Goal: Information Seeking & Learning: Check status

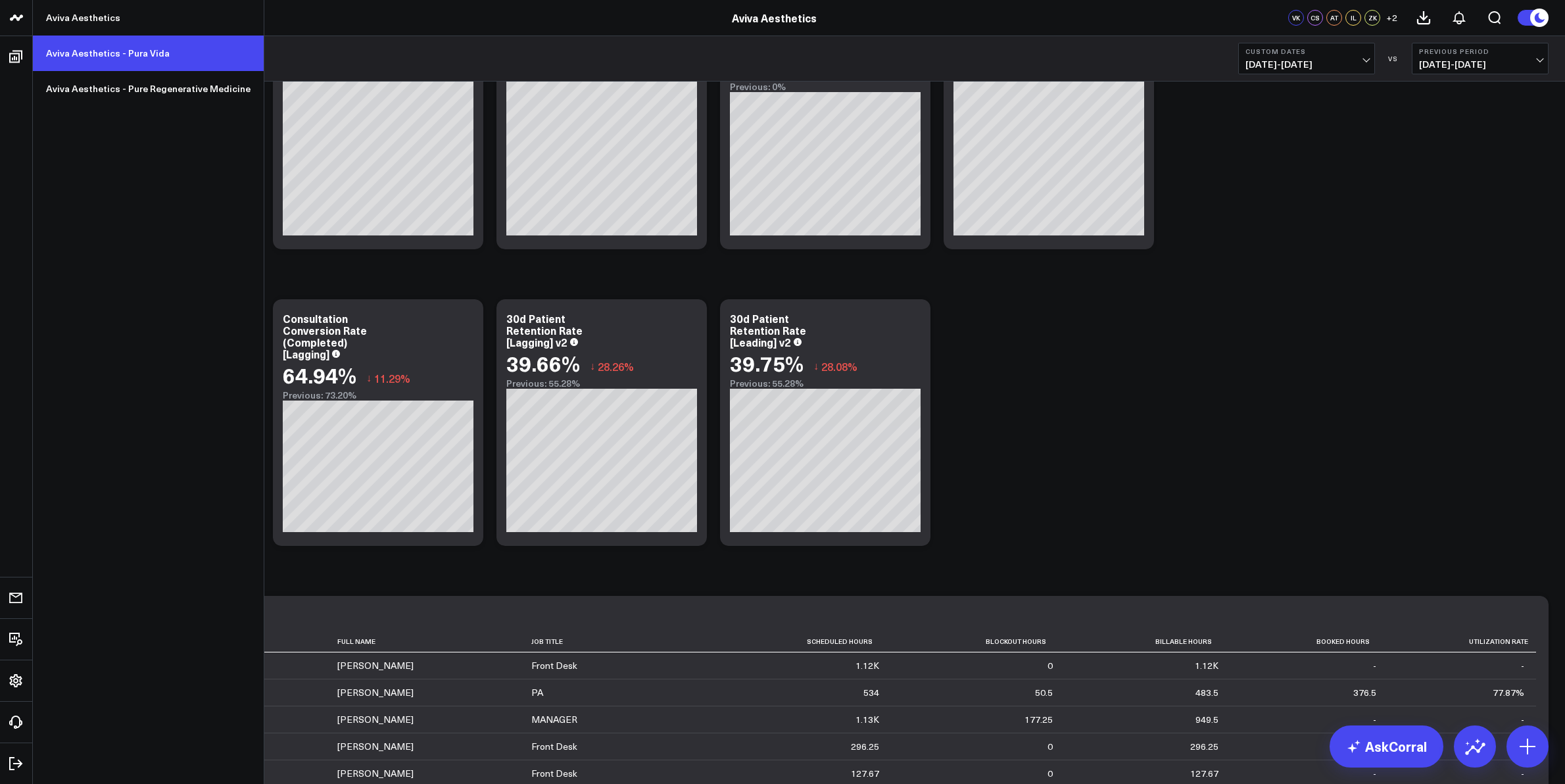
click at [83, 45] on link "Aviva Aesthetics - Pura Vida" at bounding box center [148, 53] width 231 height 35
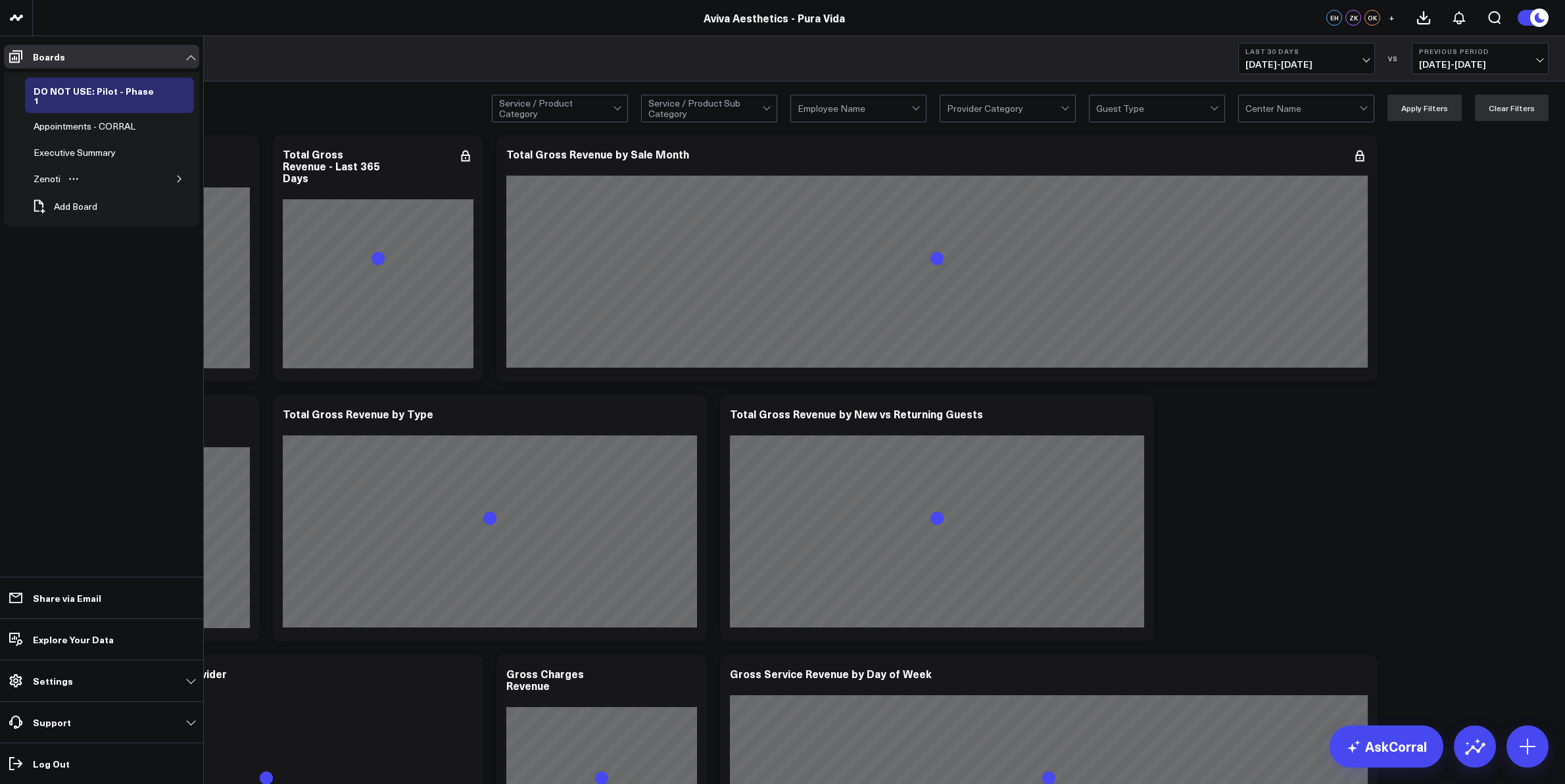
click at [177, 175] on icon "button" at bounding box center [179, 179] width 8 height 8
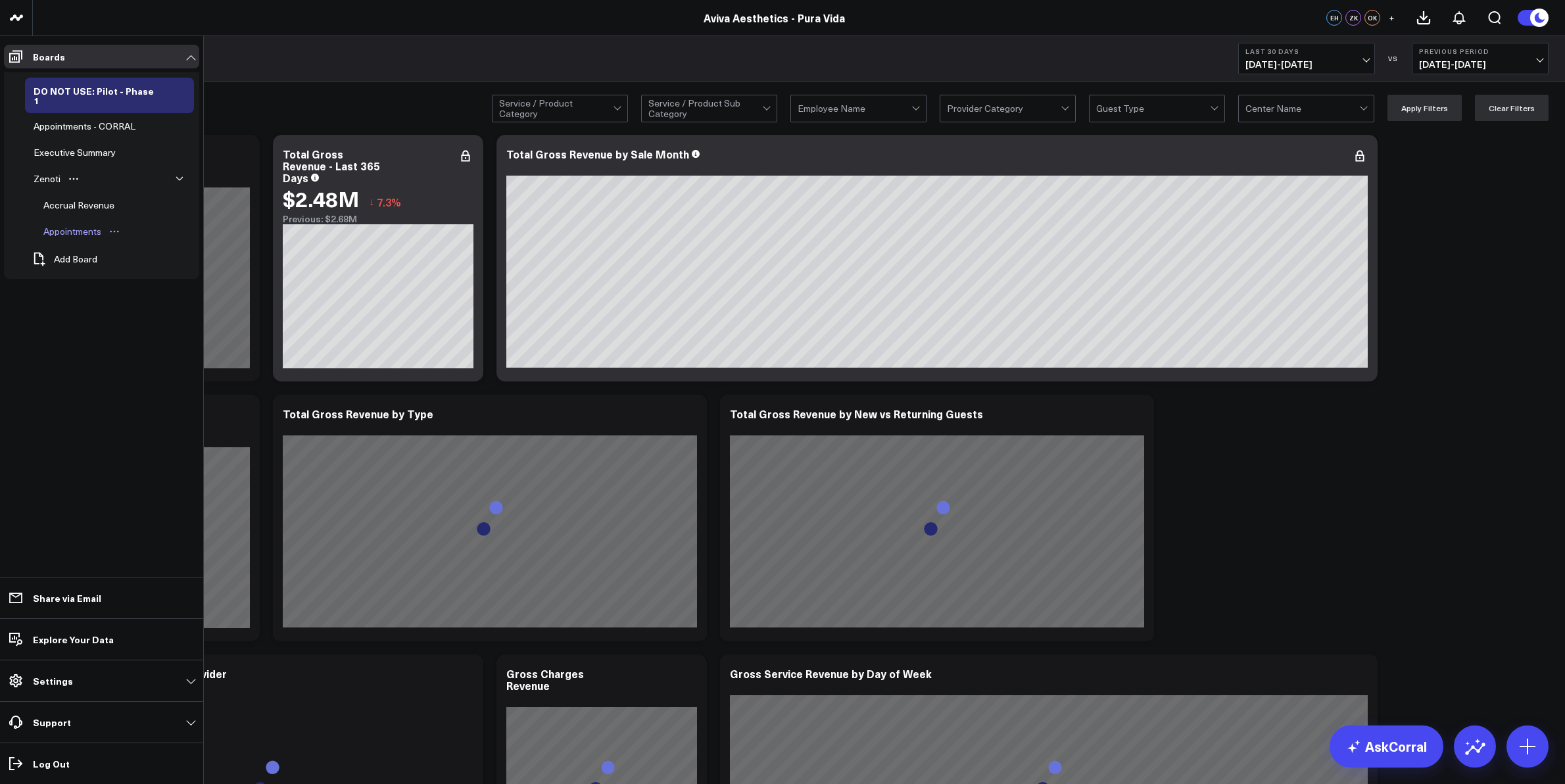
click at [89, 224] on div "Appointments" at bounding box center [72, 231] width 65 height 15
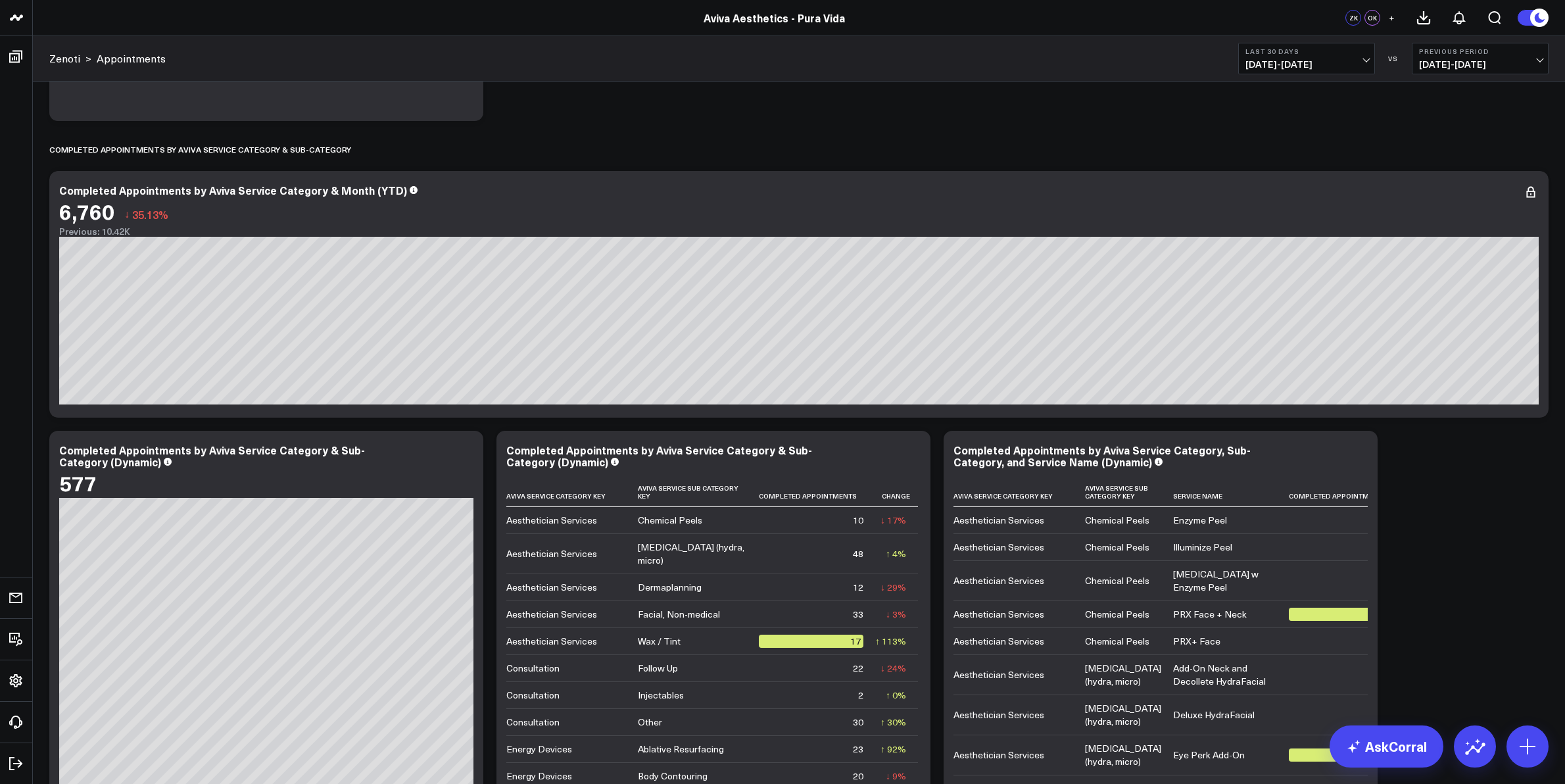
scroll to position [1315, 0]
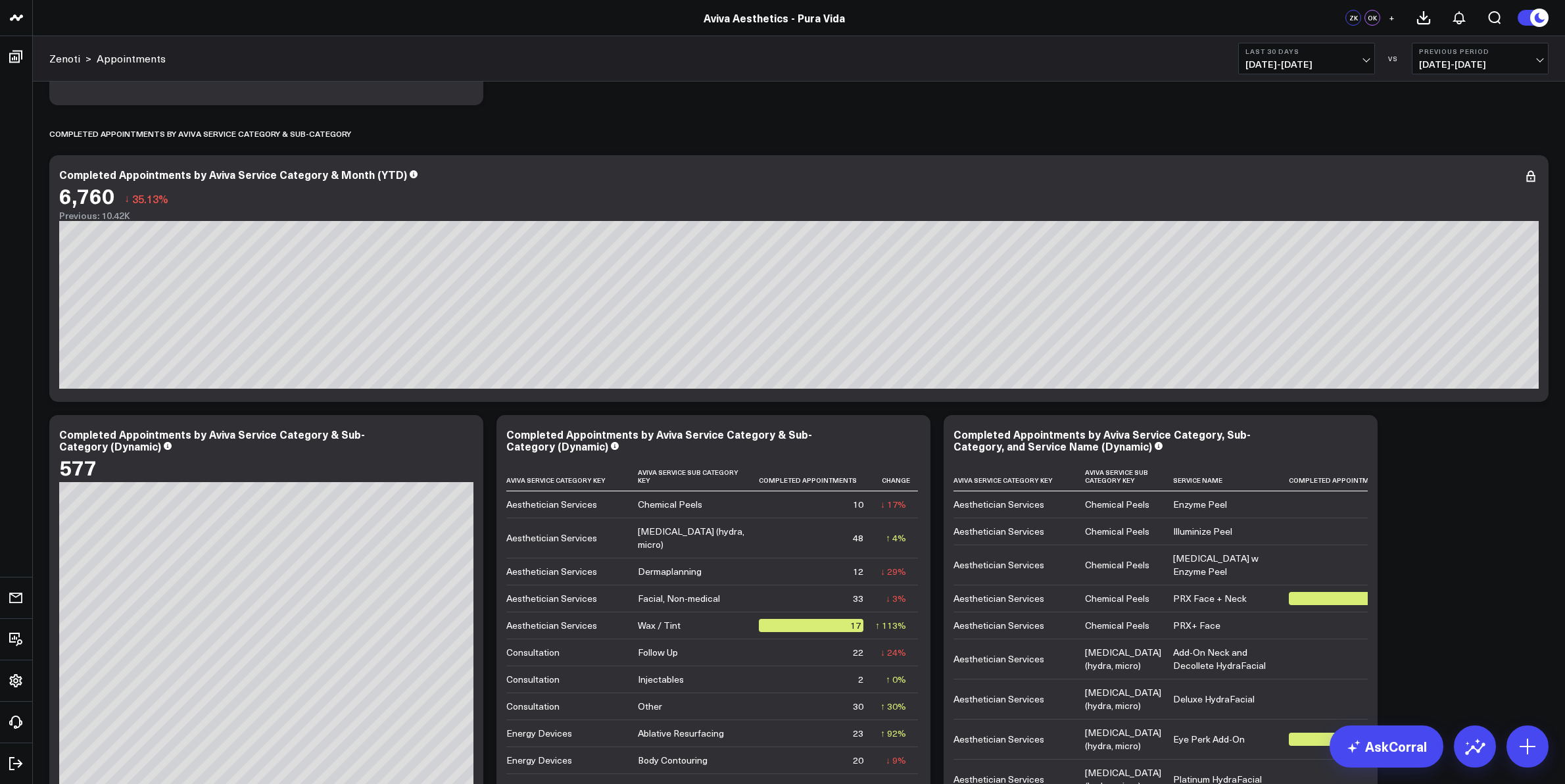
drag, startPoint x: 28, startPoint y: 413, endPoint x: 871, endPoint y: 105, distance: 897.5
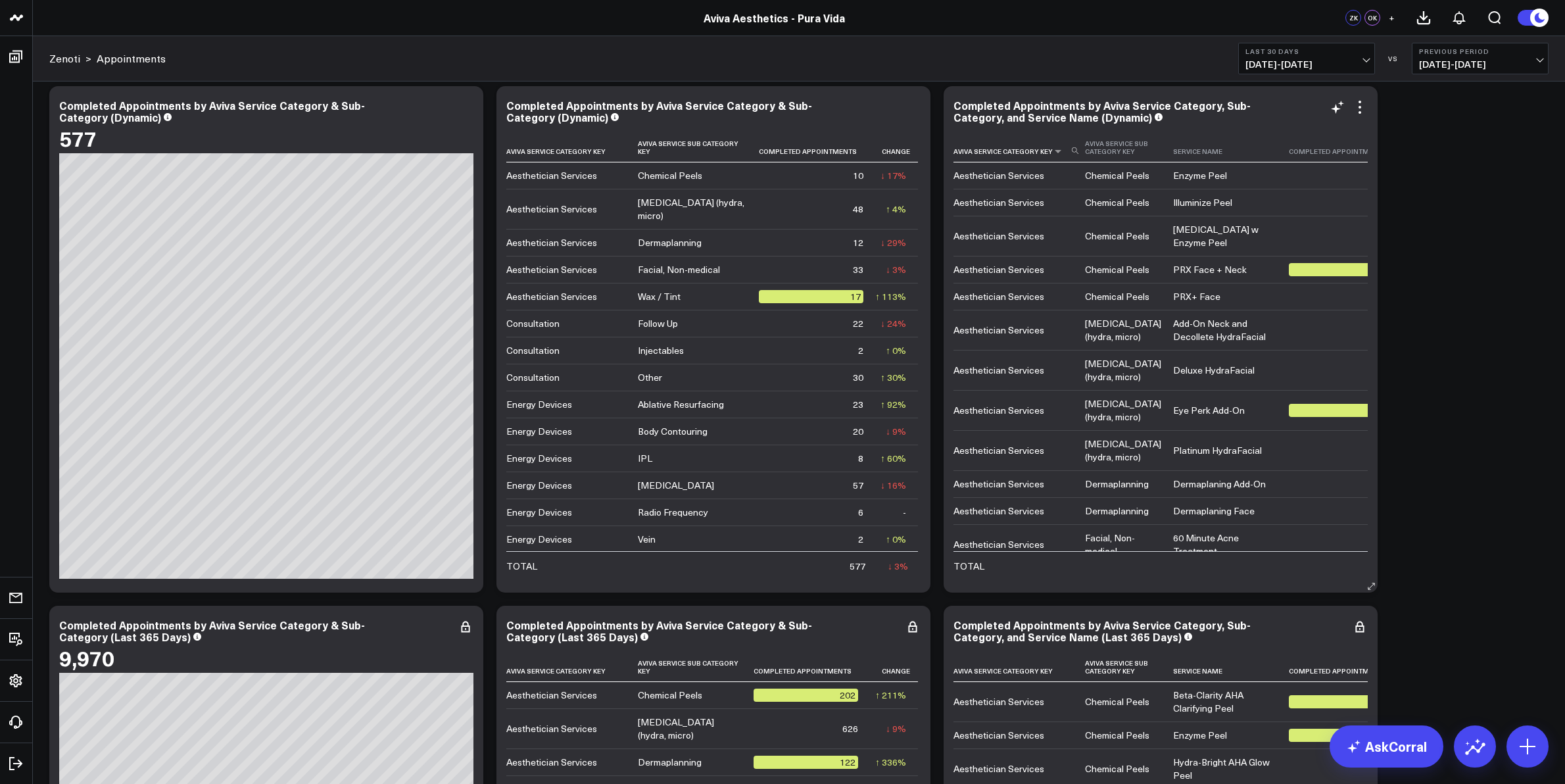
scroll to position [164, 0]
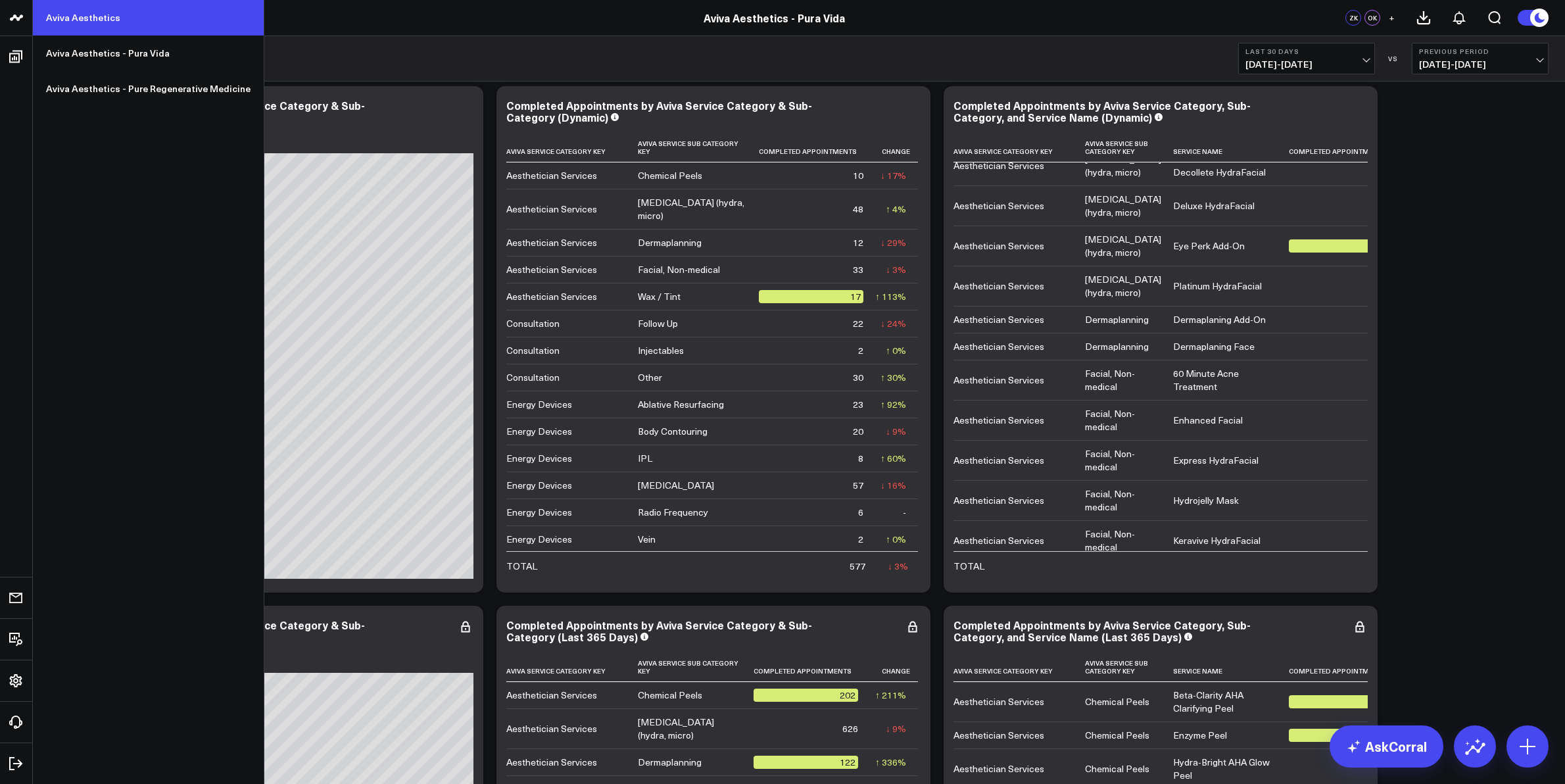
click at [79, 18] on link "Aviva Aesthetics" at bounding box center [148, 18] width 231 height 35
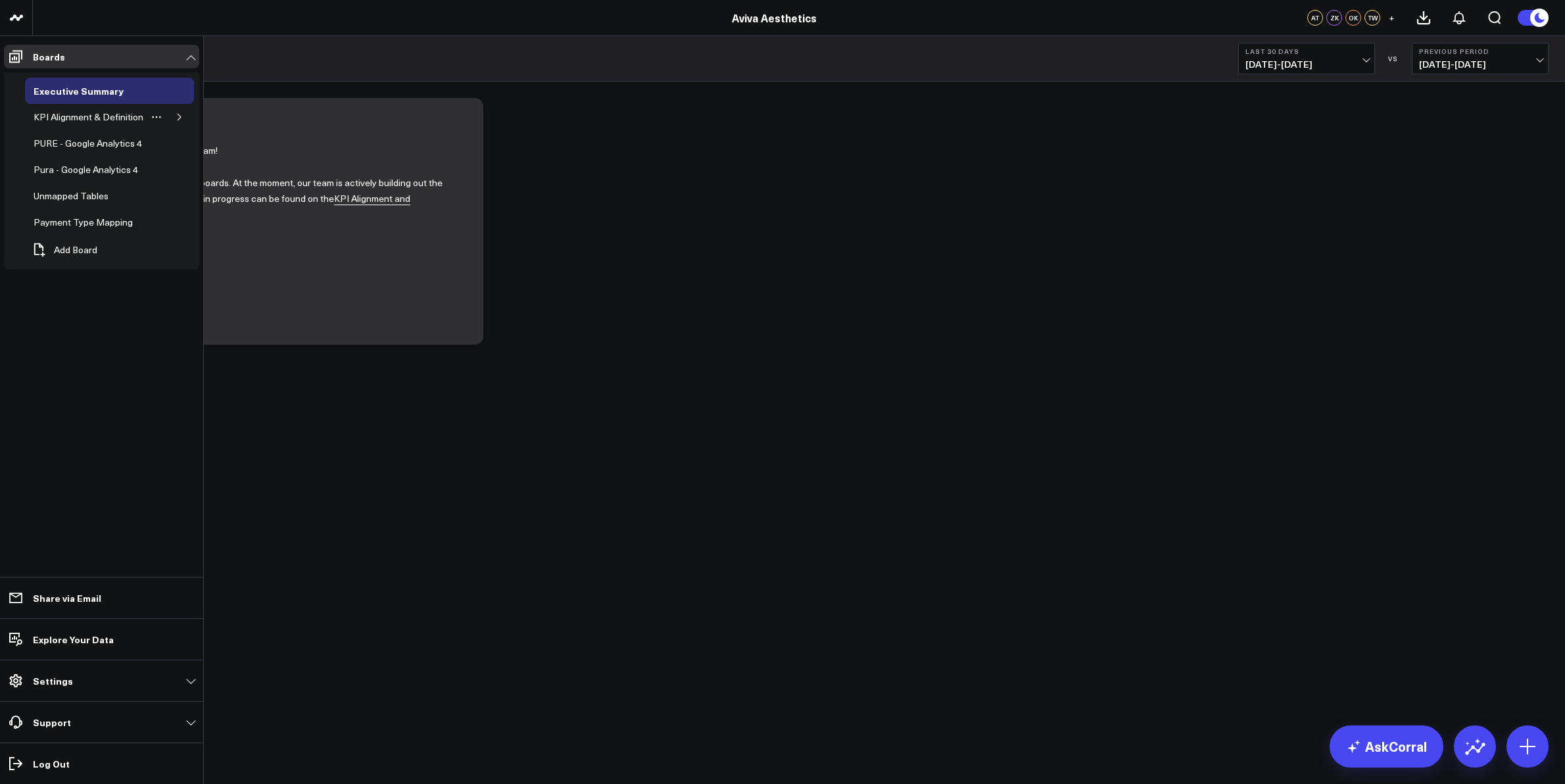
click at [178, 119] on icon "button" at bounding box center [179, 117] width 8 height 8
click at [81, 144] on div "Appointments" at bounding box center [72, 143] width 65 height 15
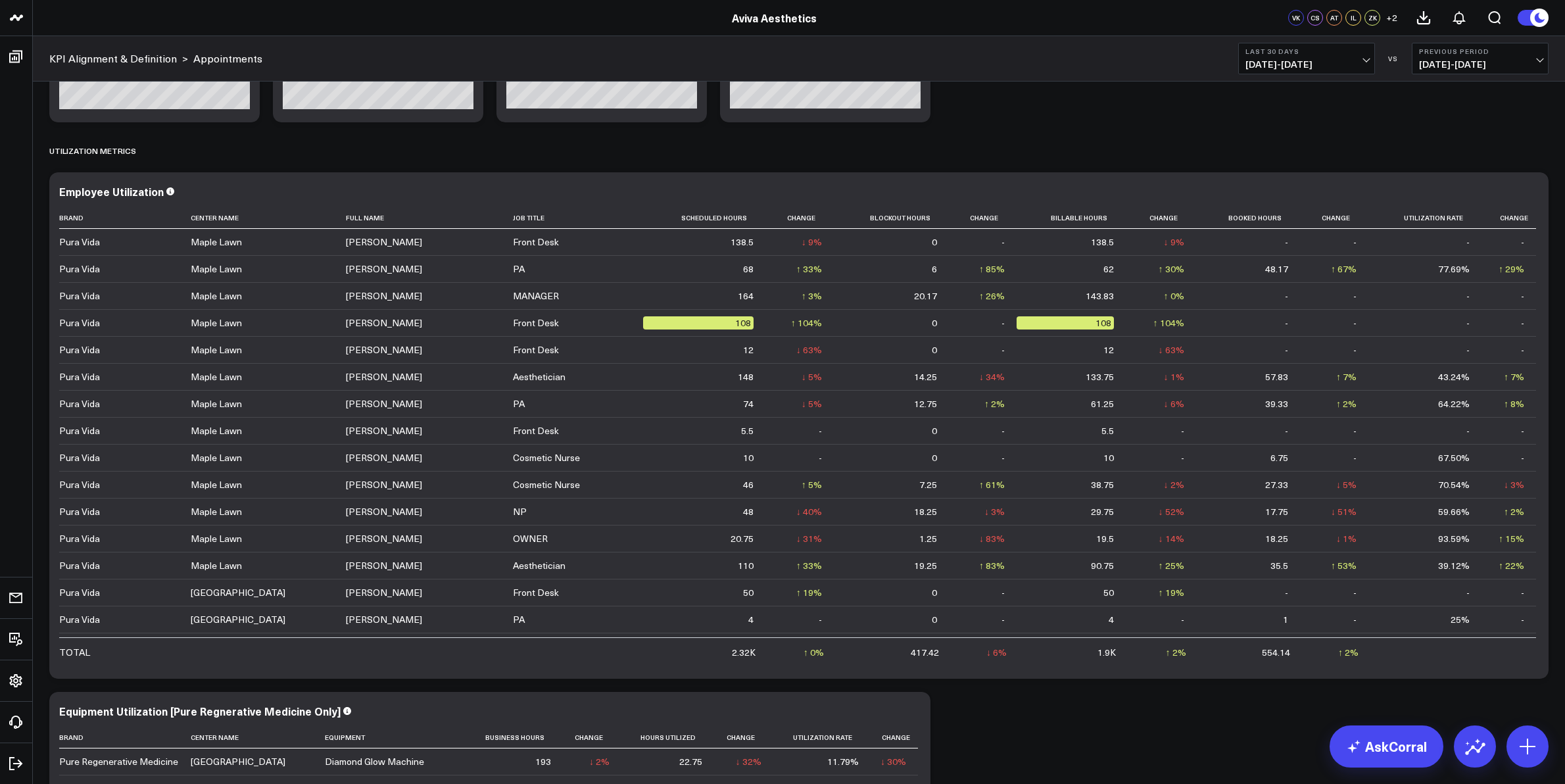
scroll to position [1693, 0]
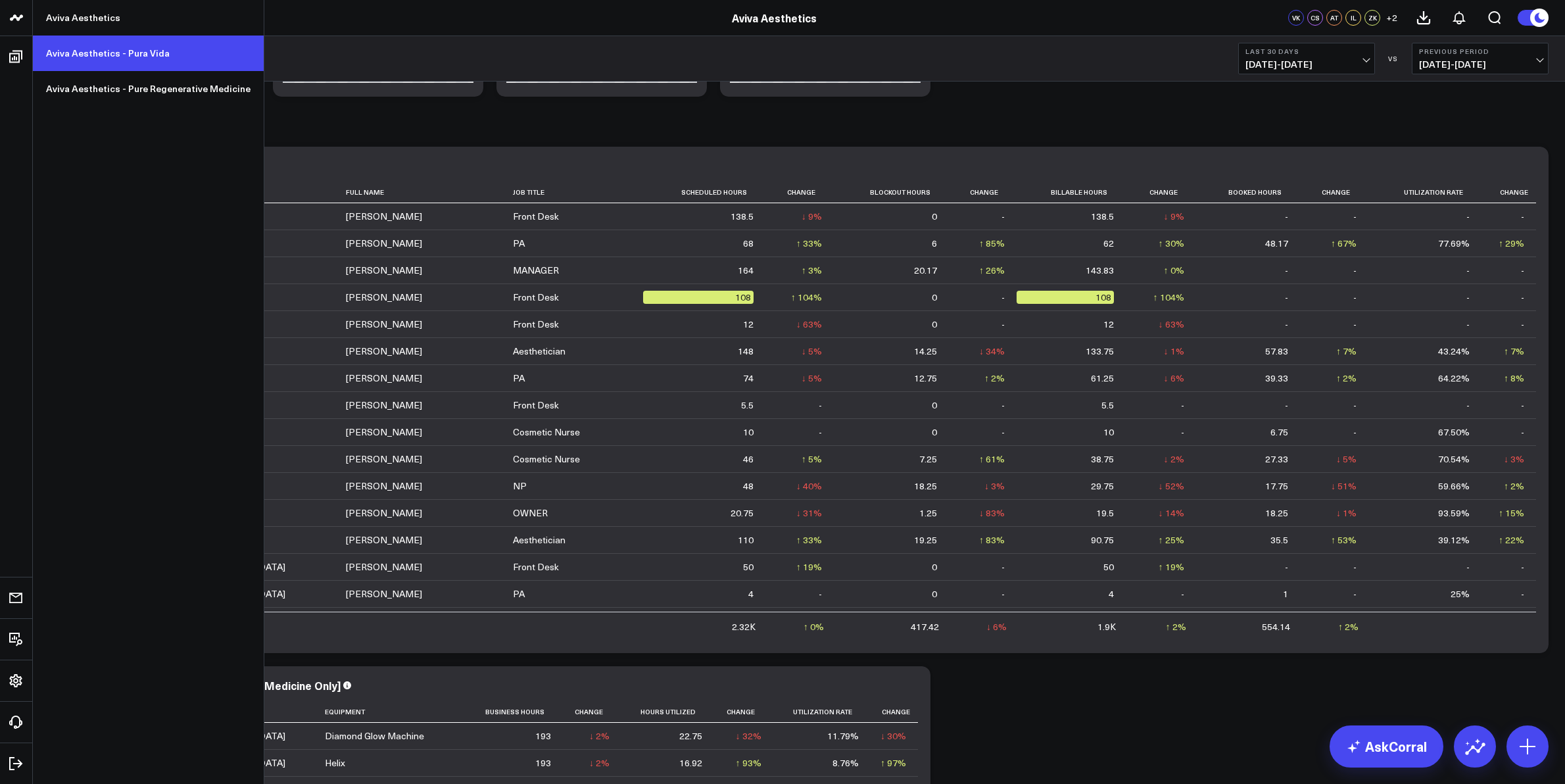
click at [112, 52] on link "Aviva Aesthetics - Pura Vida" at bounding box center [148, 53] width 231 height 35
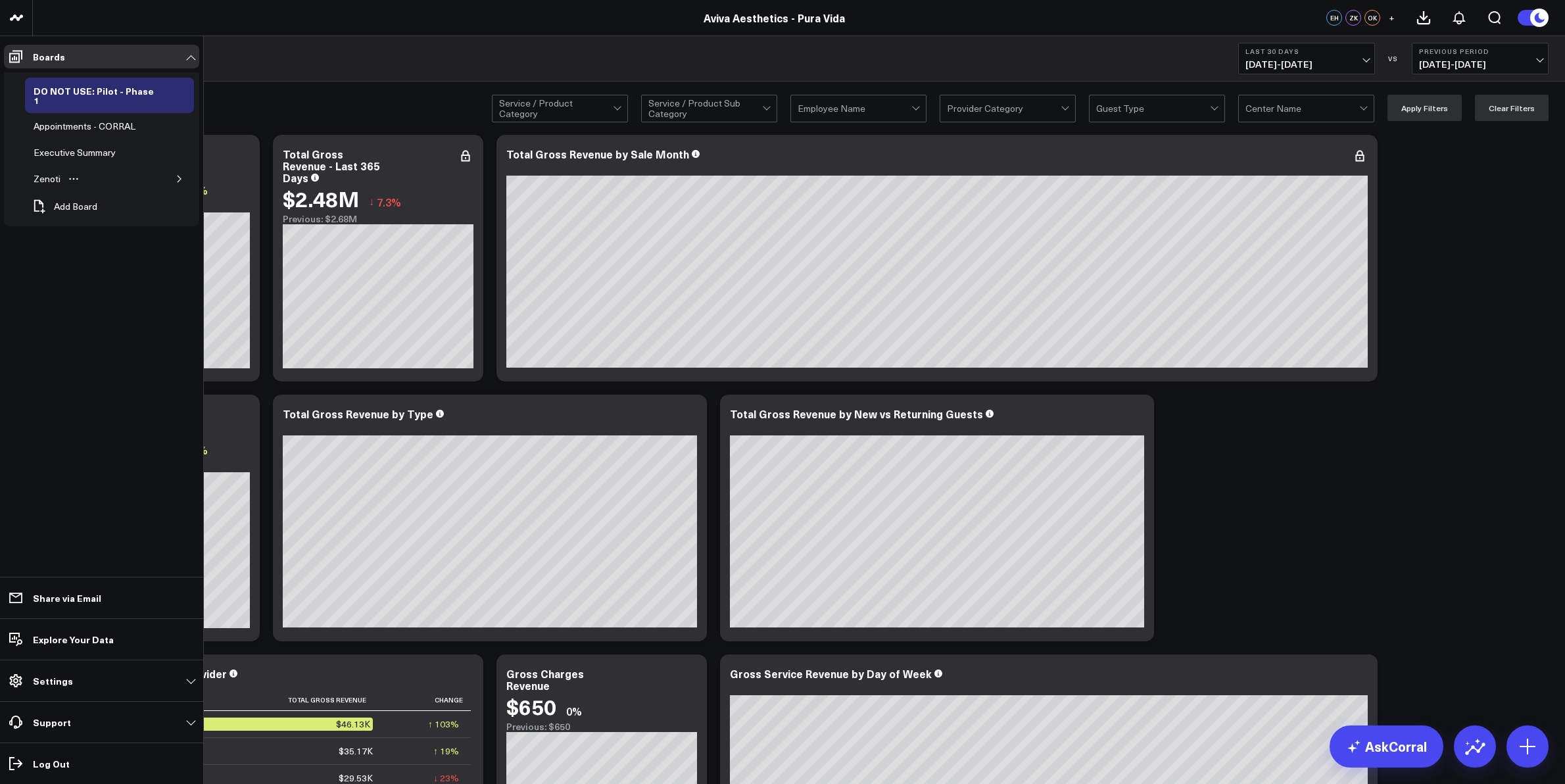
click at [178, 175] on icon "button" at bounding box center [179, 179] width 8 height 8
click at [91, 224] on div "Appointments" at bounding box center [72, 231] width 65 height 15
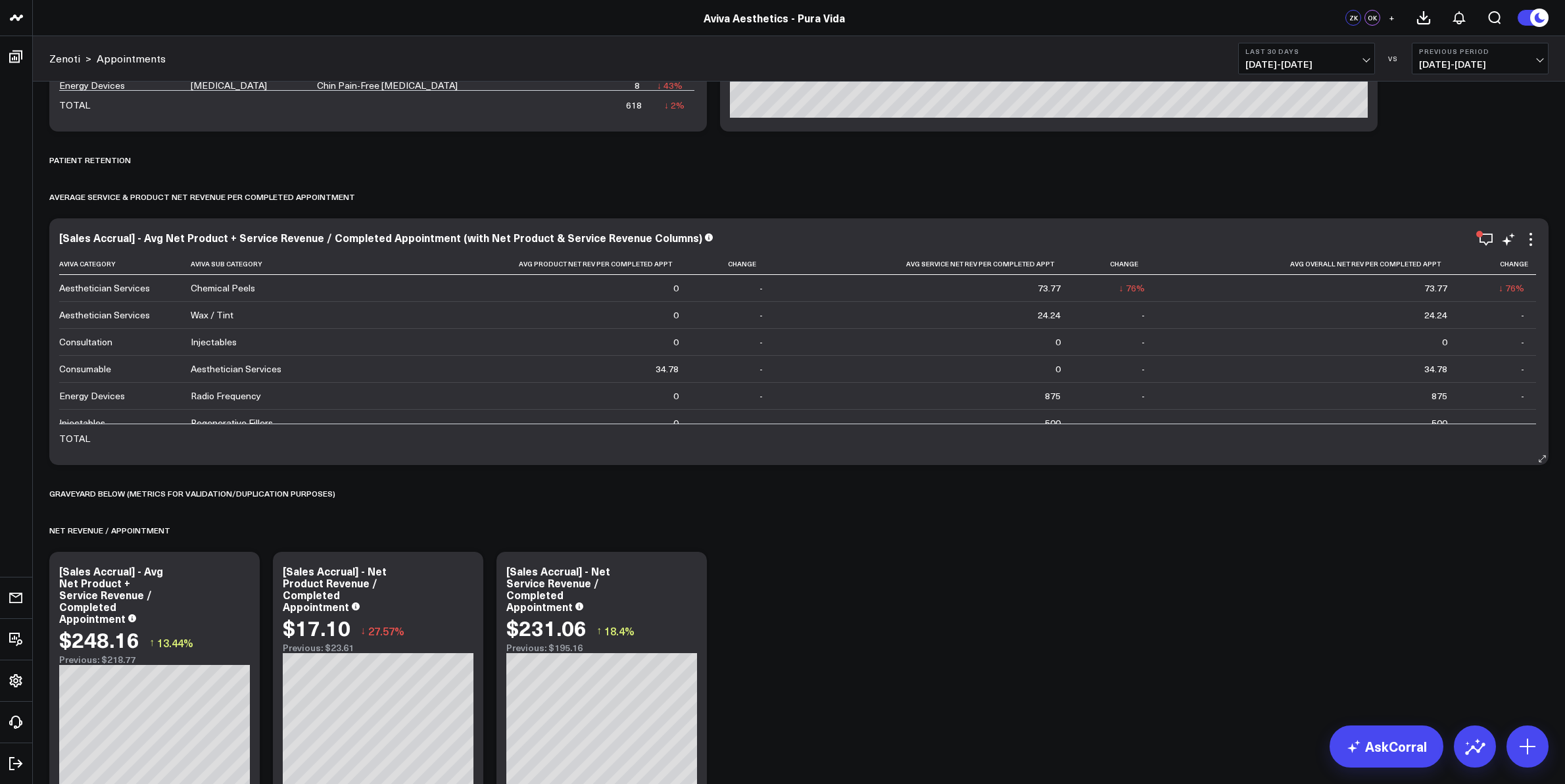
scroll to position [4544, 0]
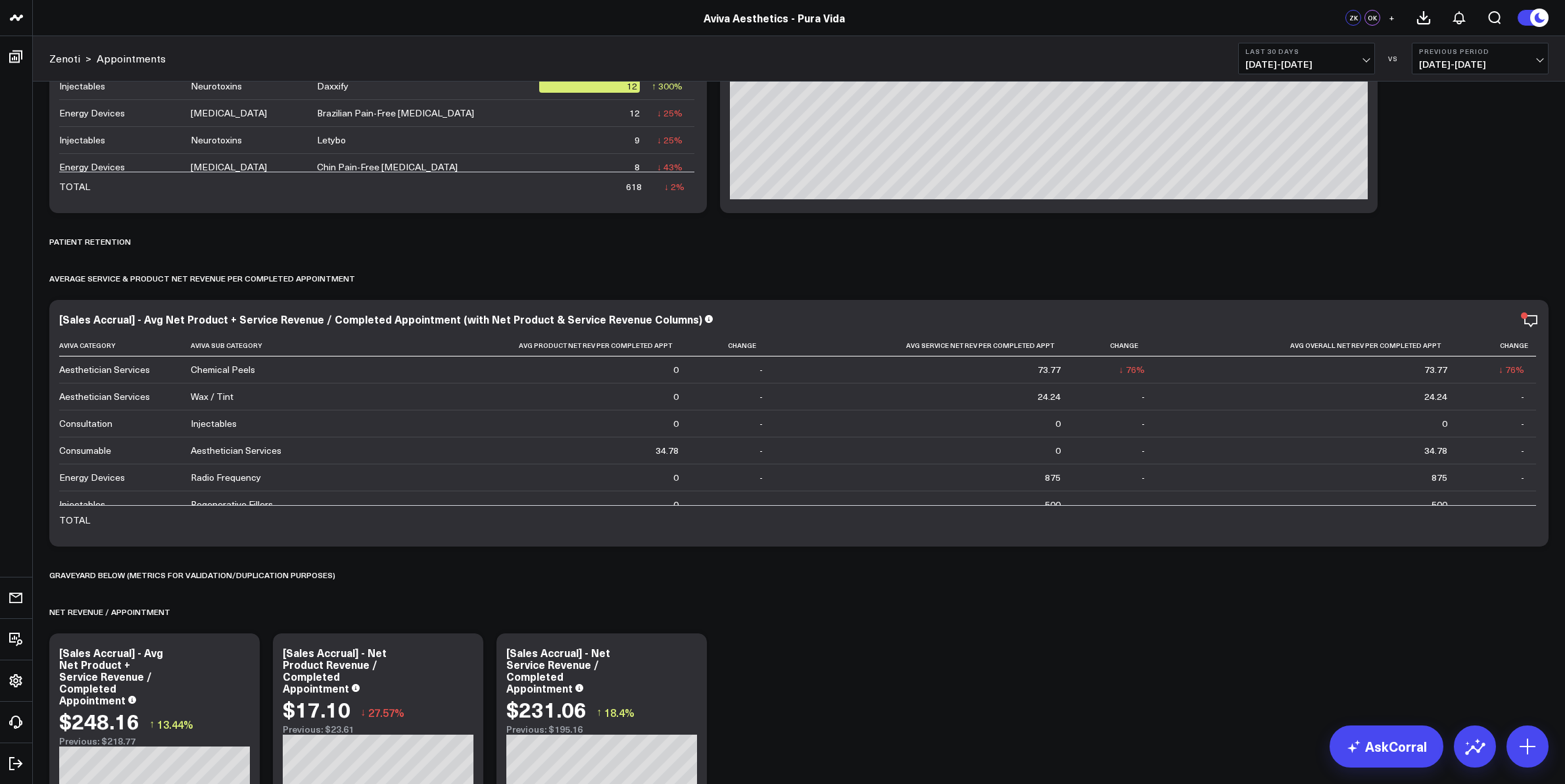
click at [1368, 59] on span "09/14/25 - 10/13/25" at bounding box center [1306, 64] width 122 height 10
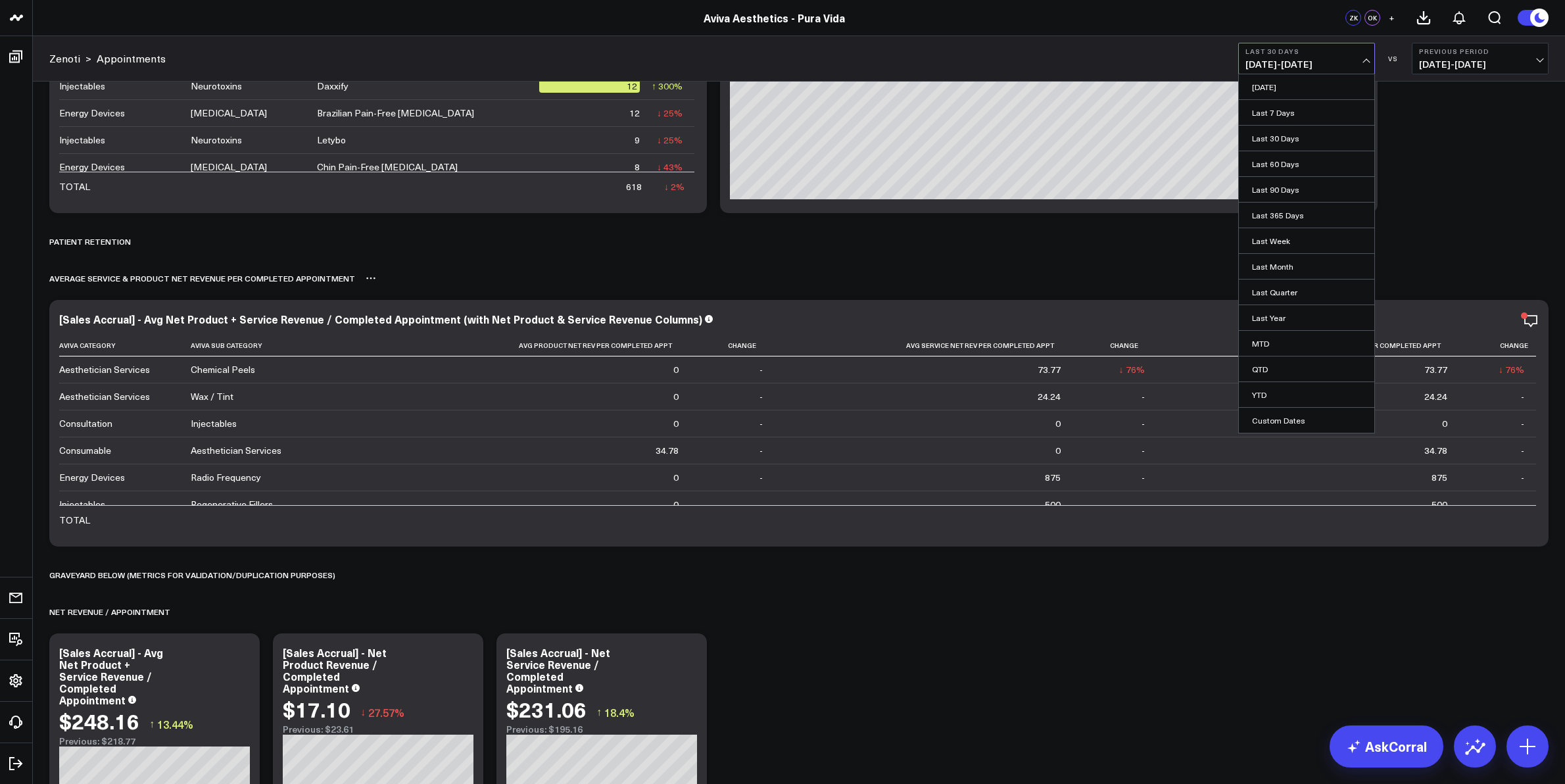
click at [1452, 271] on div "Average Service & Product Net Revenue per Completed Appointment" at bounding box center [799, 278] width 1499 height 30
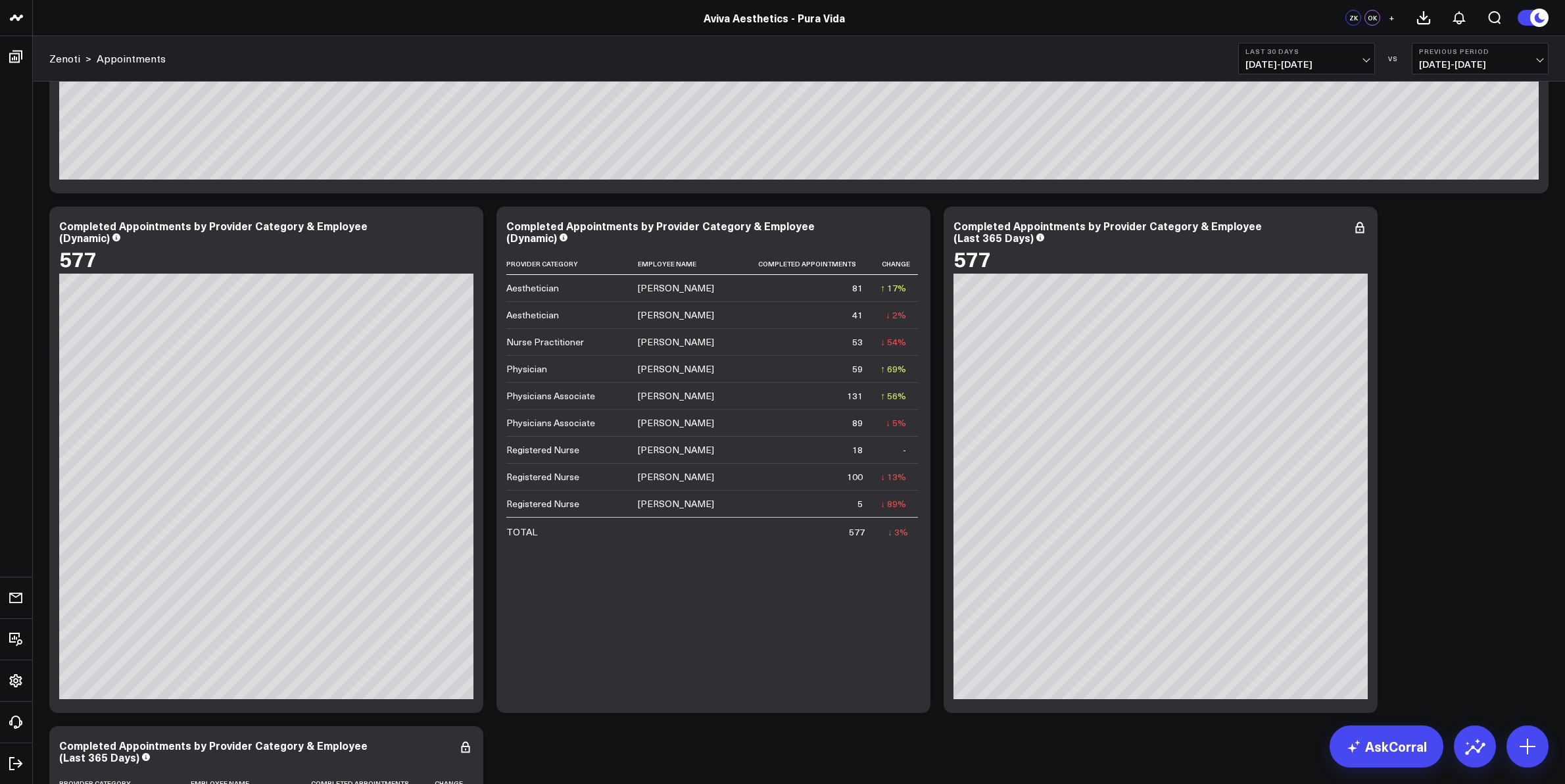
scroll to position [0, 0]
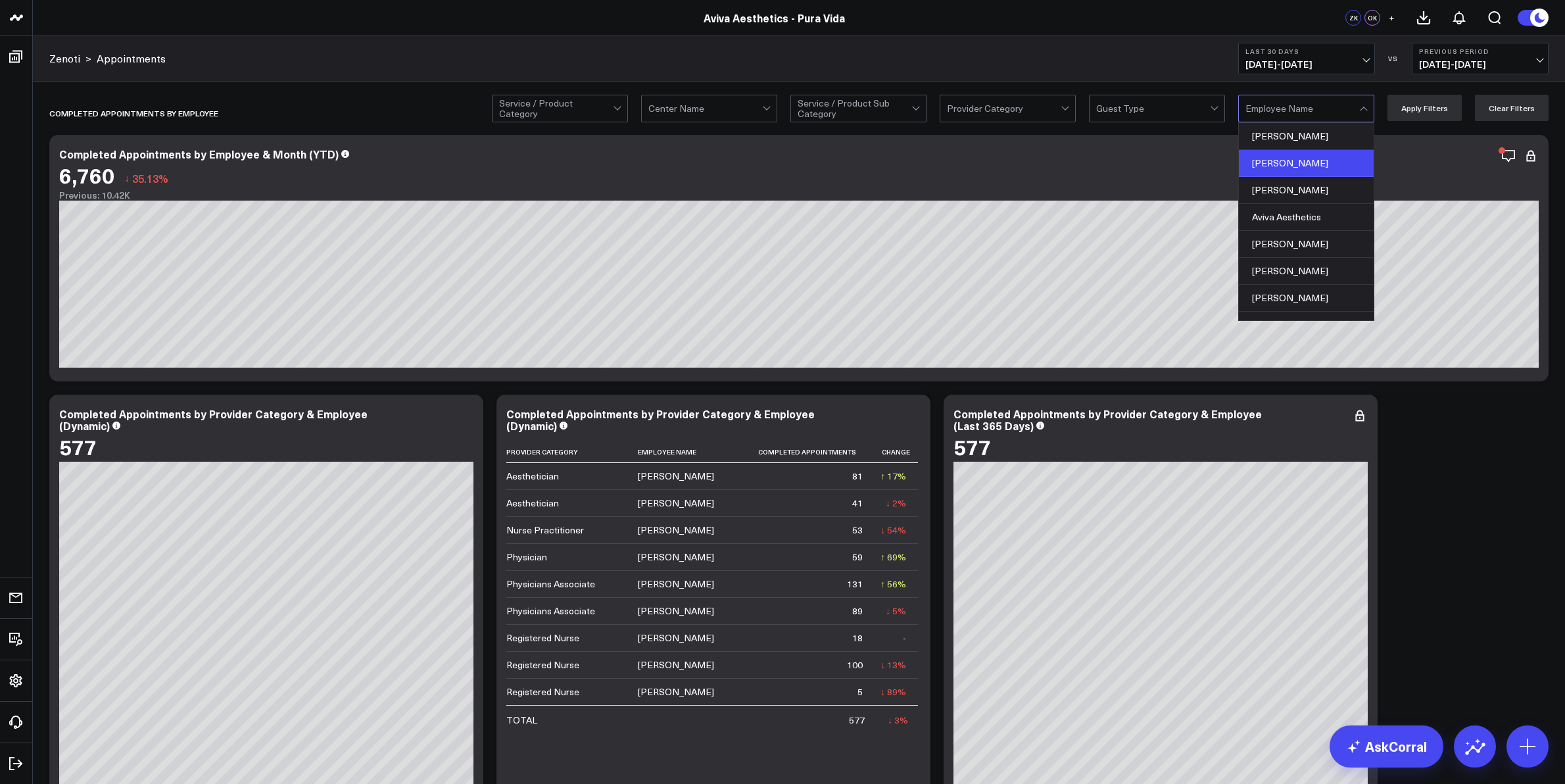
click at [1329, 161] on div "[PERSON_NAME]" at bounding box center [1306, 163] width 135 height 27
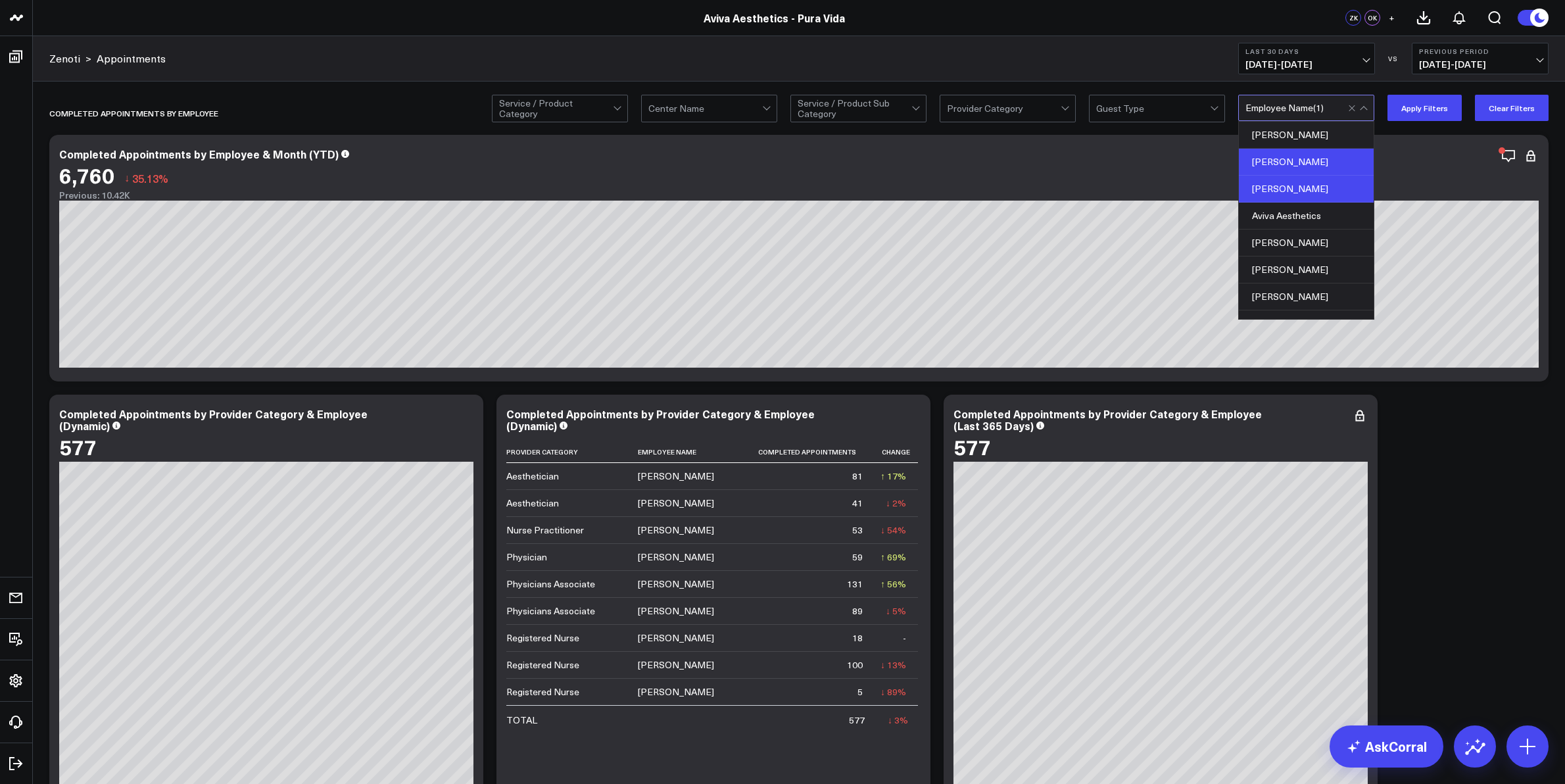
click at [1327, 186] on div "Amy Soule" at bounding box center [1306, 188] width 135 height 27
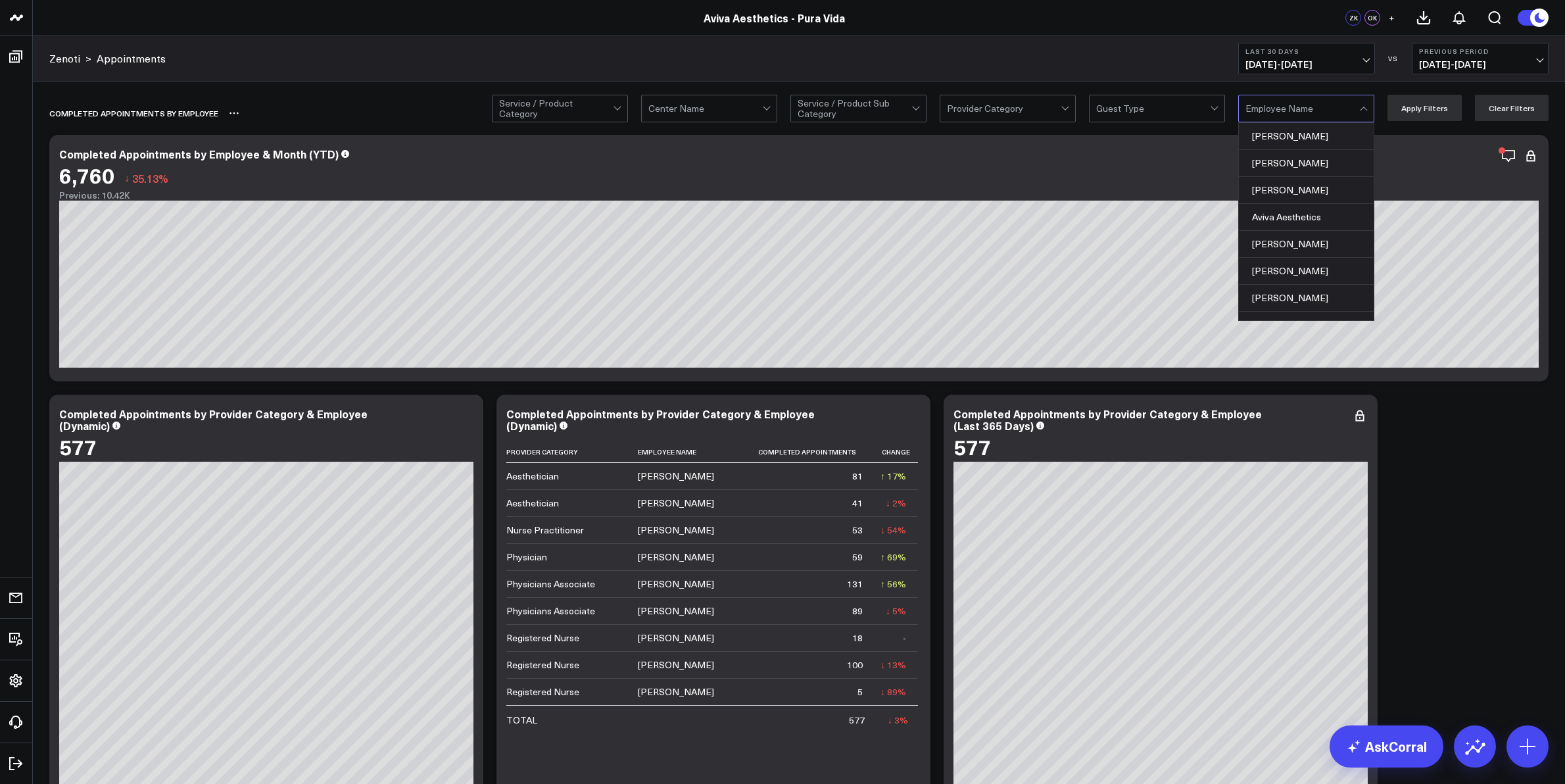
click at [320, 108] on div "Completed Appointments by Employee" at bounding box center [723, 113] width 1348 height 30
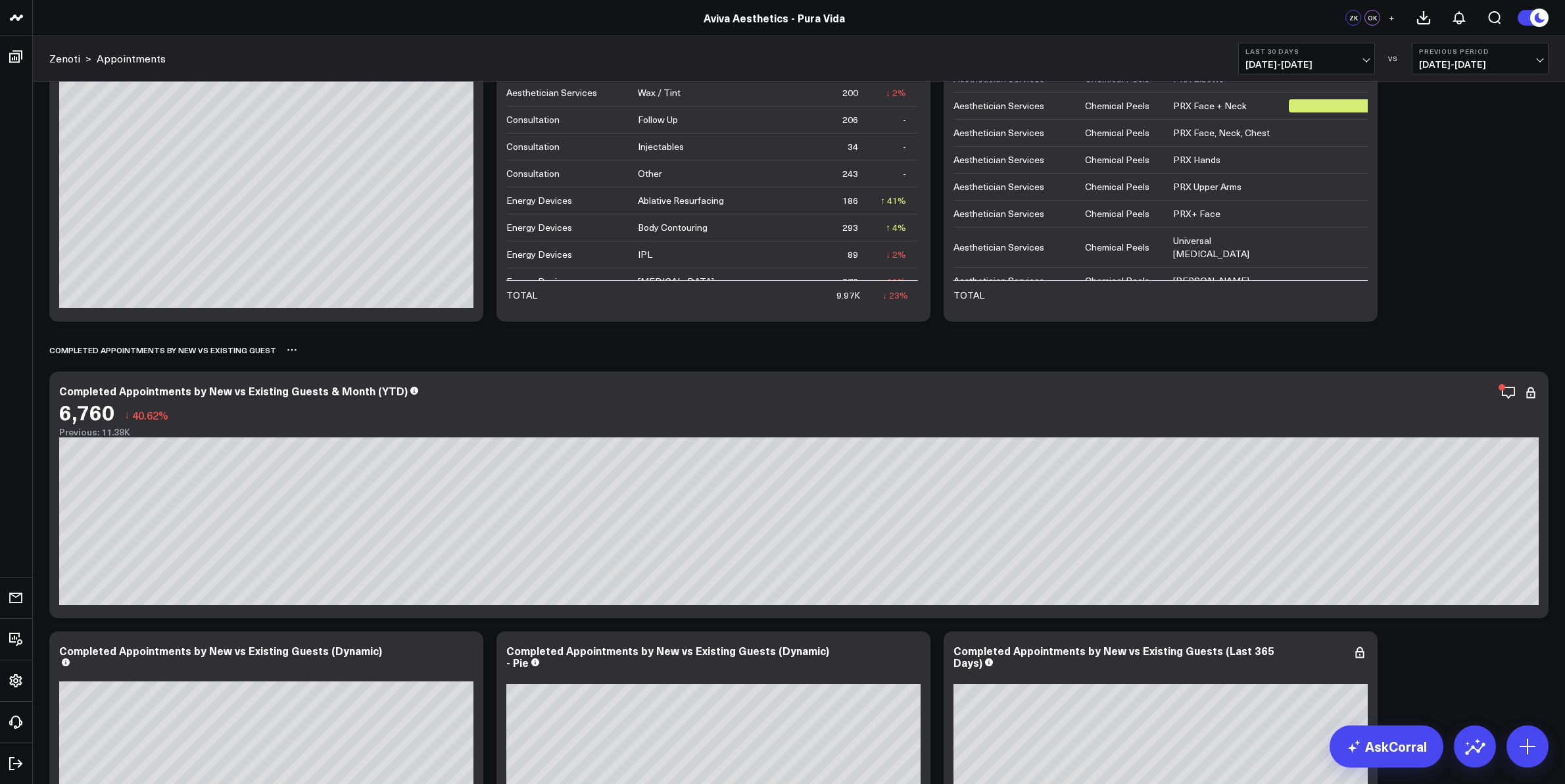
scroll to position [2200, 0]
